Goal: Information Seeking & Learning: Learn about a topic

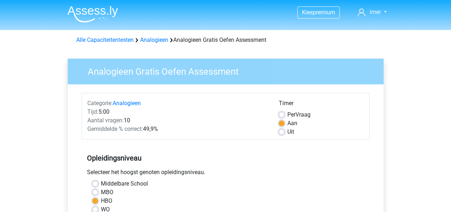
scroll to position [178, 0]
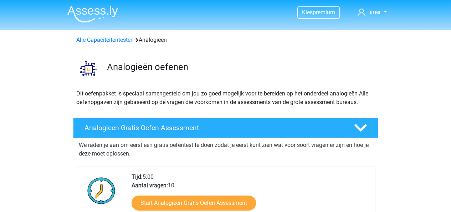
scroll to position [107, 0]
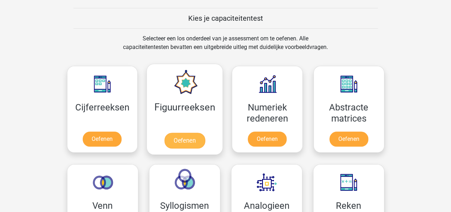
scroll to position [285, 0]
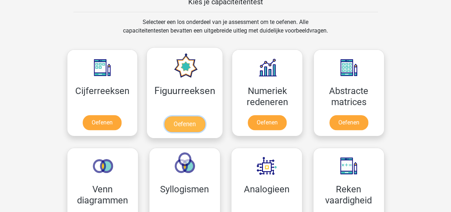
click at [176, 125] on link "Oefenen" at bounding box center [185, 124] width 41 height 16
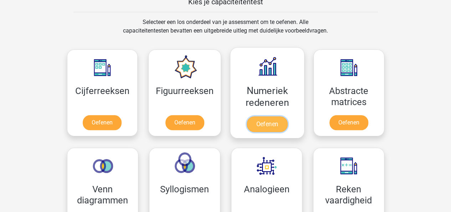
click at [270, 116] on link "Oefenen" at bounding box center [267, 124] width 41 height 16
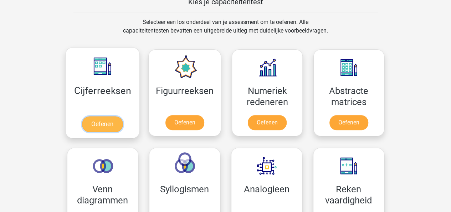
click at [108, 122] on link "Oefenen" at bounding box center [102, 124] width 41 height 16
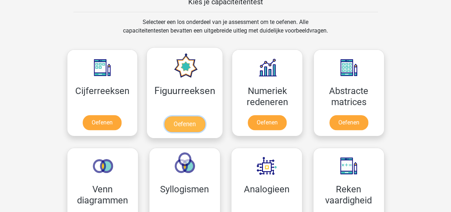
click at [181, 116] on link "Oefenen" at bounding box center [185, 124] width 41 height 16
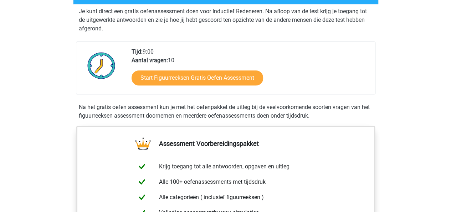
scroll to position [143, 0]
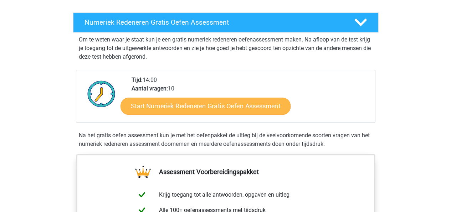
scroll to position [143, 0]
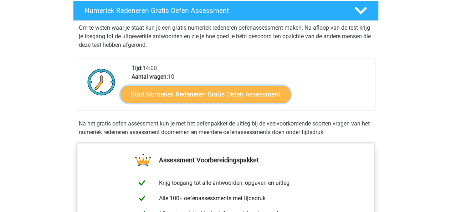
click at [218, 94] on link "Start Numeriek Redeneren Gratis Oefen Assessment" at bounding box center [206, 93] width 170 height 17
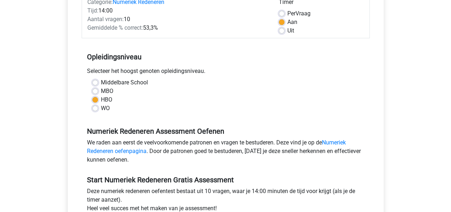
scroll to position [143, 0]
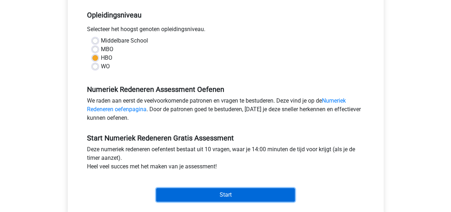
click at [220, 195] on input "Start" at bounding box center [225, 195] width 139 height 14
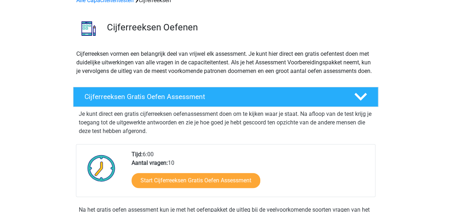
scroll to position [71, 0]
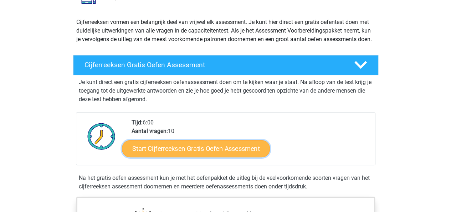
click at [208, 157] on link "Start Cijferreeksen Gratis Oefen Assessment" at bounding box center [196, 148] width 148 height 17
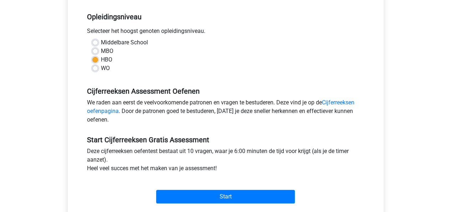
scroll to position [143, 0]
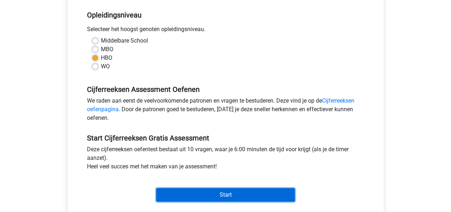
click at [222, 193] on input "Start" at bounding box center [225, 195] width 139 height 14
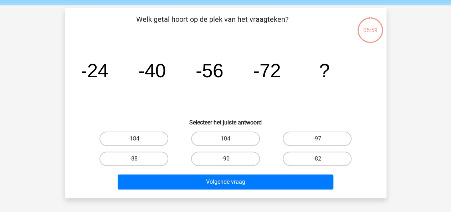
scroll to position [36, 0]
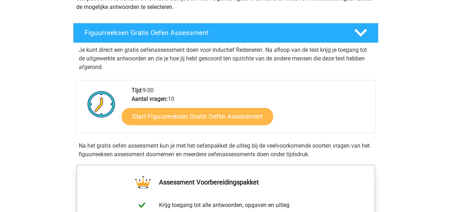
scroll to position [107, 0]
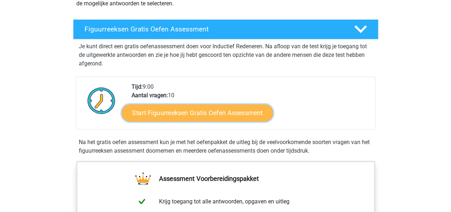
click at [198, 113] on link "Start Figuurreeksen Gratis Oefen Assessment" at bounding box center [197, 112] width 151 height 17
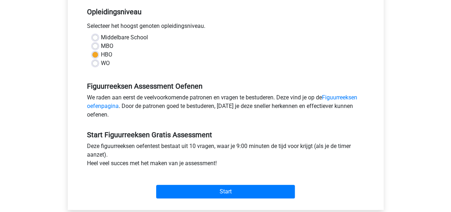
scroll to position [178, 0]
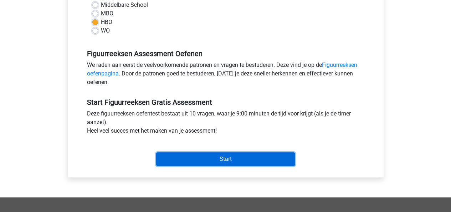
click at [228, 153] on input "Start" at bounding box center [225, 159] width 139 height 14
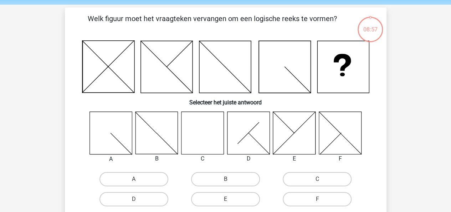
scroll to position [36, 0]
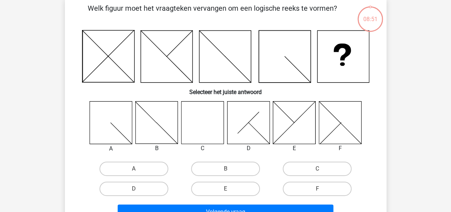
click at [213, 122] on icon at bounding box center [202, 122] width 42 height 42
click at [309, 171] on label "C" at bounding box center [317, 168] width 69 height 14
click at [318, 171] on input "C" at bounding box center [320, 170] width 5 height 5
radio input "true"
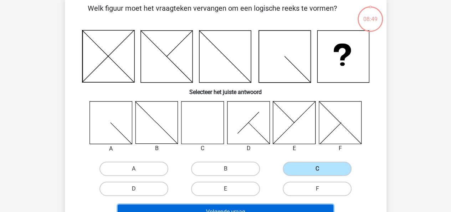
click at [255, 208] on button "Volgende vraag" at bounding box center [226, 211] width 216 height 15
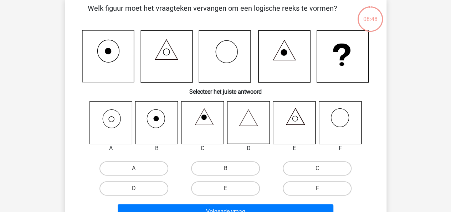
scroll to position [33, 0]
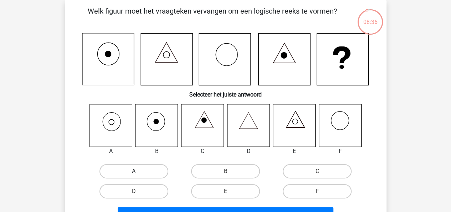
click at [150, 170] on label "A" at bounding box center [134, 171] width 69 height 14
click at [138, 171] on input "A" at bounding box center [136, 173] width 5 height 5
radio input "true"
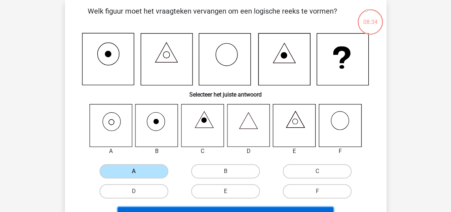
click at [253, 208] on button "Volgende vraag" at bounding box center [226, 214] width 216 height 15
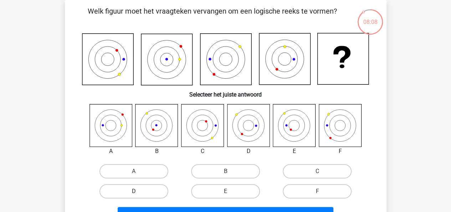
click at [150, 192] on label "D" at bounding box center [134, 191] width 69 height 14
click at [138, 192] on input "D" at bounding box center [136, 193] width 5 height 5
radio input "true"
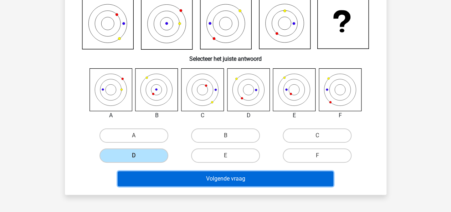
click at [221, 179] on button "Volgende vraag" at bounding box center [226, 178] width 216 height 15
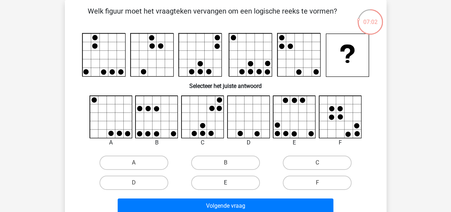
click at [239, 185] on label "E" at bounding box center [225, 182] width 69 height 14
click at [230, 185] on input "E" at bounding box center [228, 184] width 5 height 5
radio input "true"
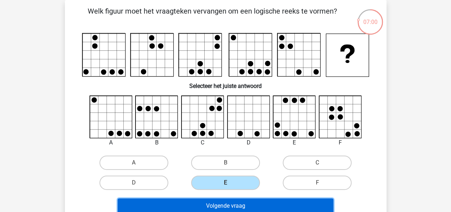
click at [233, 203] on button "Volgende vraag" at bounding box center [226, 205] width 216 height 15
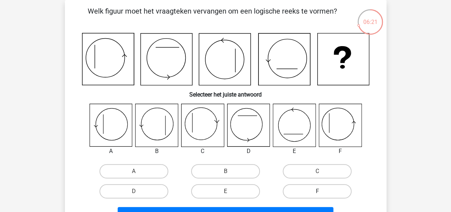
click at [314, 192] on label "F" at bounding box center [317, 191] width 69 height 14
click at [318, 192] on input "F" at bounding box center [320, 193] width 5 height 5
radio input "true"
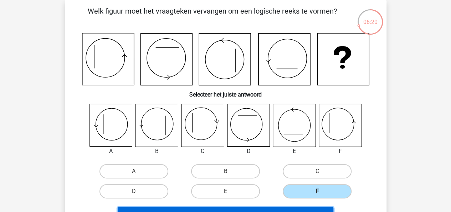
click at [293, 211] on button "Volgende vraag" at bounding box center [226, 214] width 216 height 15
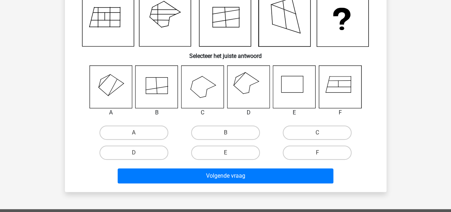
scroll to position [36, 0]
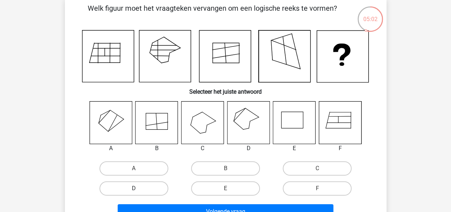
click at [156, 193] on label "D" at bounding box center [134, 188] width 69 height 14
click at [138, 193] on input "D" at bounding box center [136, 190] width 5 height 5
radio input "true"
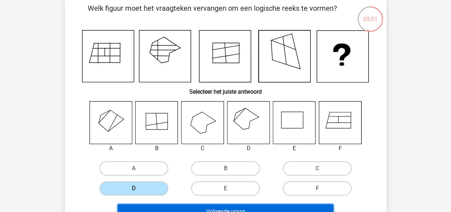
click at [218, 206] on button "Volgende vraag" at bounding box center [226, 211] width 216 height 15
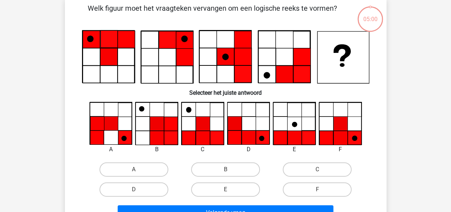
scroll to position [33, 0]
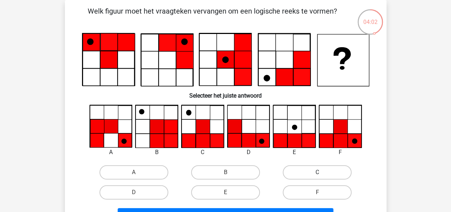
click at [326, 174] on label "C" at bounding box center [317, 172] width 69 height 14
click at [322, 174] on input "C" at bounding box center [320, 174] width 5 height 5
radio input "true"
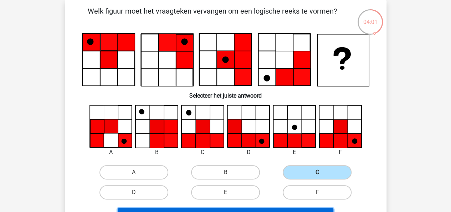
click at [291, 209] on button "Volgende vraag" at bounding box center [226, 215] width 216 height 15
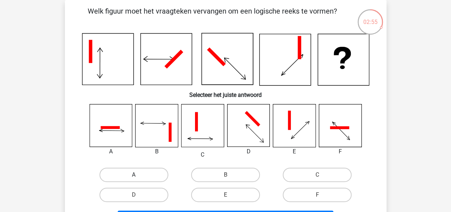
click at [151, 172] on label "A" at bounding box center [134, 174] width 69 height 14
click at [138, 175] on input "A" at bounding box center [136, 177] width 5 height 5
radio input "true"
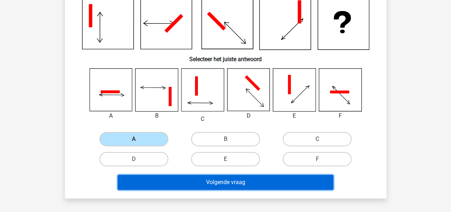
click at [241, 183] on button "Volgende vraag" at bounding box center [226, 182] width 216 height 15
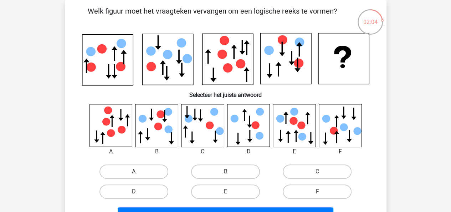
click at [141, 168] on label "A" at bounding box center [134, 171] width 69 height 14
click at [138, 171] on input "A" at bounding box center [136, 173] width 5 height 5
radio input "true"
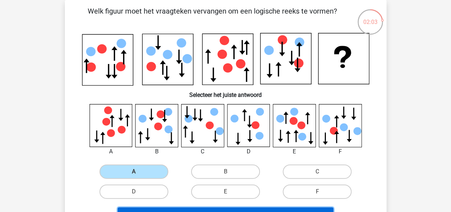
click at [207, 209] on button "Volgende vraag" at bounding box center [226, 214] width 216 height 15
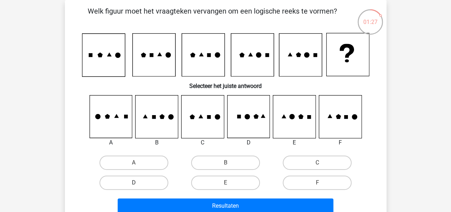
click at [141, 182] on label "D" at bounding box center [134, 182] width 69 height 14
click at [138, 182] on input "D" at bounding box center [136, 184] width 5 height 5
radio input "true"
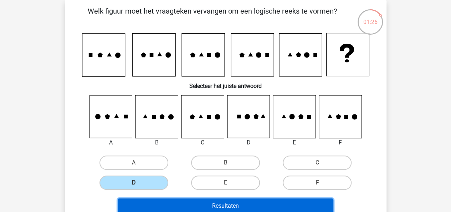
click at [221, 205] on button "Resultaten" at bounding box center [226, 205] width 216 height 15
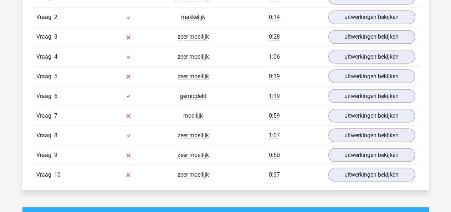
scroll to position [642, 0]
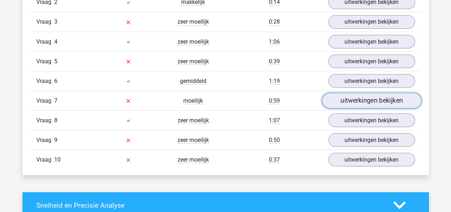
click at [369, 96] on link "uitwerkingen bekijken" at bounding box center [372, 101] width 100 height 16
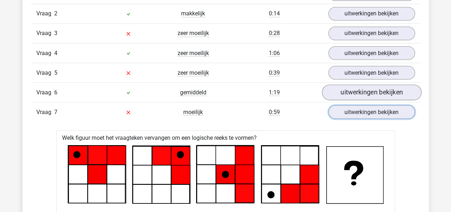
scroll to position [607, 0]
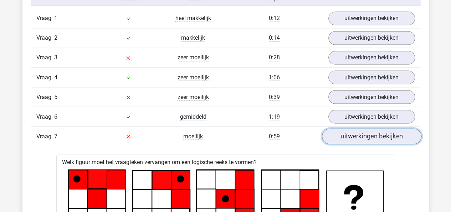
click at [377, 132] on link "uitwerkingen bekijken" at bounding box center [372, 136] width 100 height 16
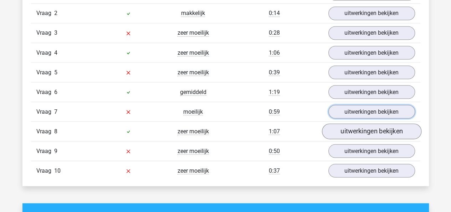
scroll to position [642, 0]
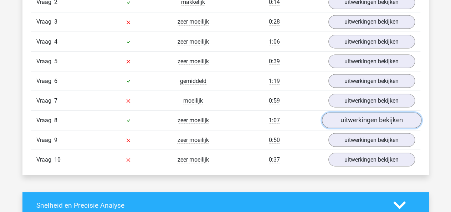
click at [378, 113] on link "uitwerkingen bekijken" at bounding box center [372, 120] width 100 height 16
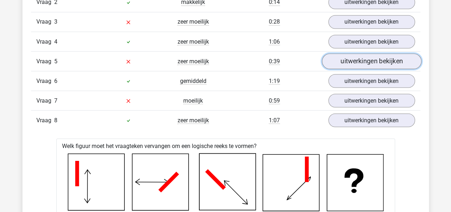
click at [400, 59] on link "uitwerkingen bekijken" at bounding box center [372, 62] width 100 height 16
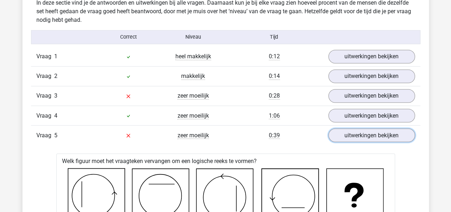
scroll to position [535, 0]
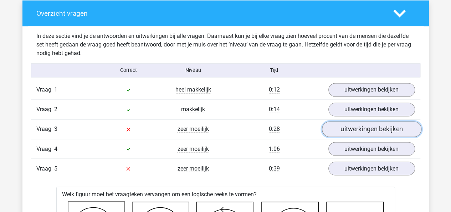
click at [355, 130] on link "uitwerkingen bekijken" at bounding box center [372, 129] width 100 height 16
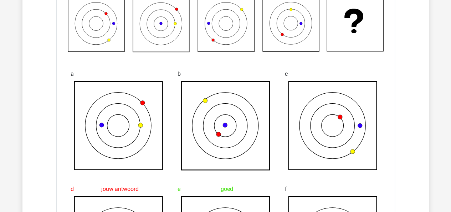
scroll to position [607, 0]
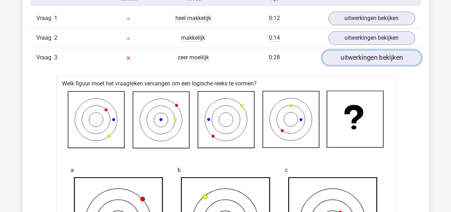
click at [349, 60] on link "uitwerkingen bekijken" at bounding box center [372, 58] width 100 height 16
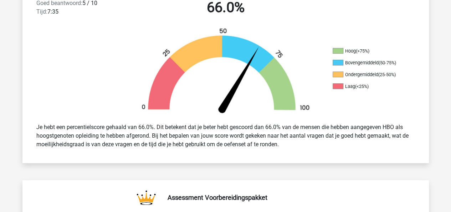
scroll to position [107, 0]
